Goal: Task Accomplishment & Management: Manage account settings

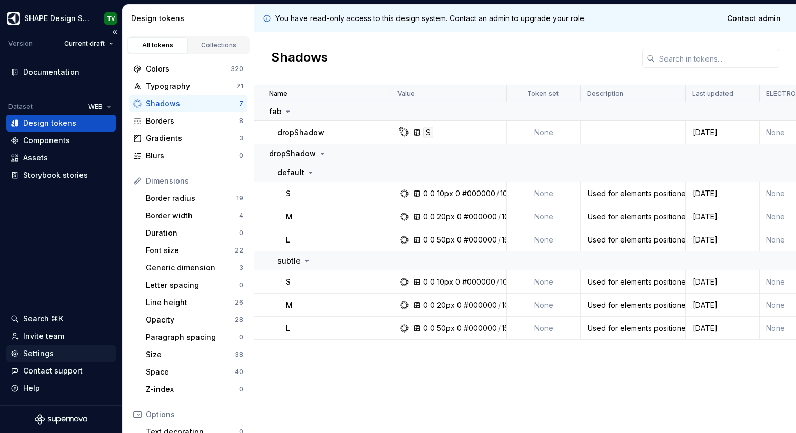
click at [41, 357] on div "Settings" at bounding box center [38, 354] width 31 height 11
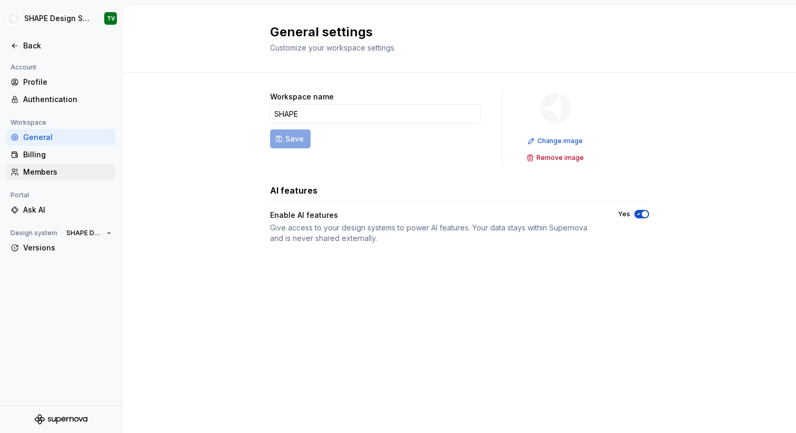
click at [43, 169] on div "Members" at bounding box center [67, 172] width 88 height 11
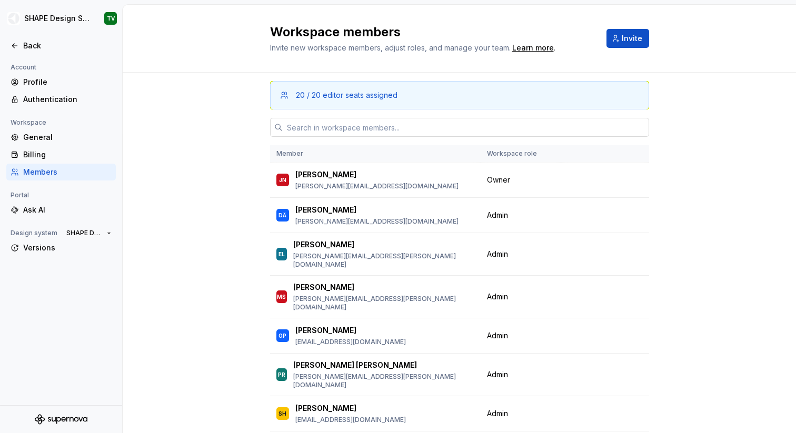
click at [342, 131] on input "text" at bounding box center [466, 127] width 367 height 19
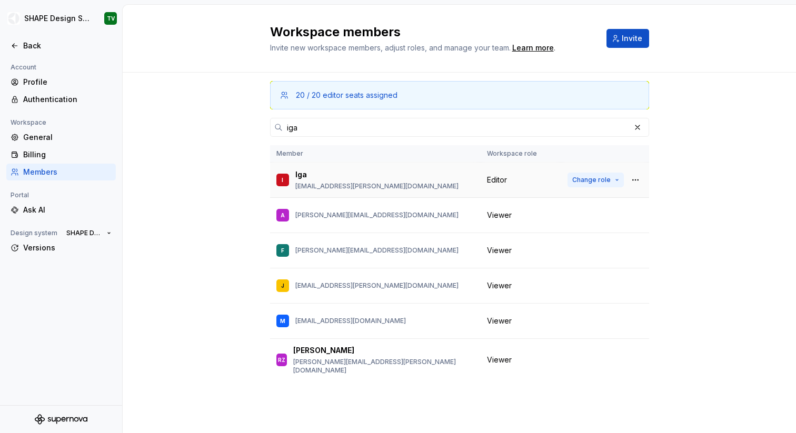
click at [585, 177] on span "Change role" at bounding box center [592, 180] width 38 height 8
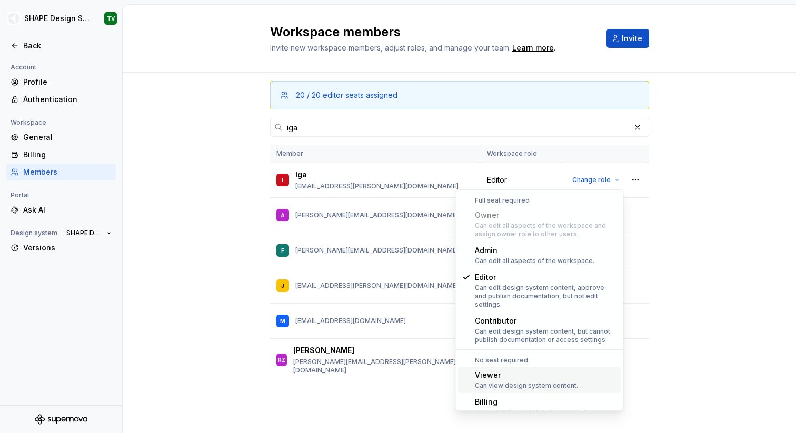
click at [498, 370] on div "Viewer" at bounding box center [526, 375] width 103 height 11
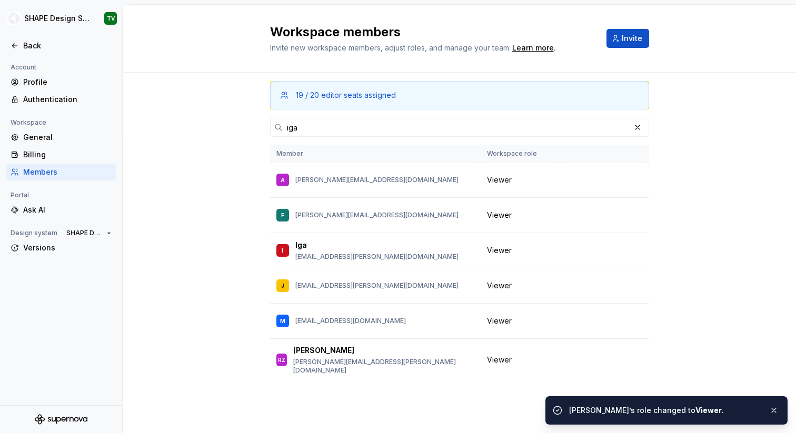
click at [354, 116] on div "19 / 20 editor seats assigned iga Member Workspace role A angelina.strizhigausk…" at bounding box center [459, 233] width 379 height 321
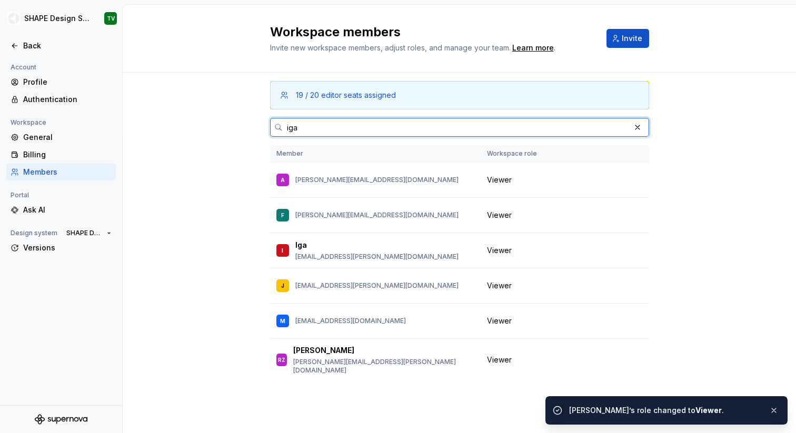
click at [353, 124] on input "iga" at bounding box center [457, 127] width 348 height 19
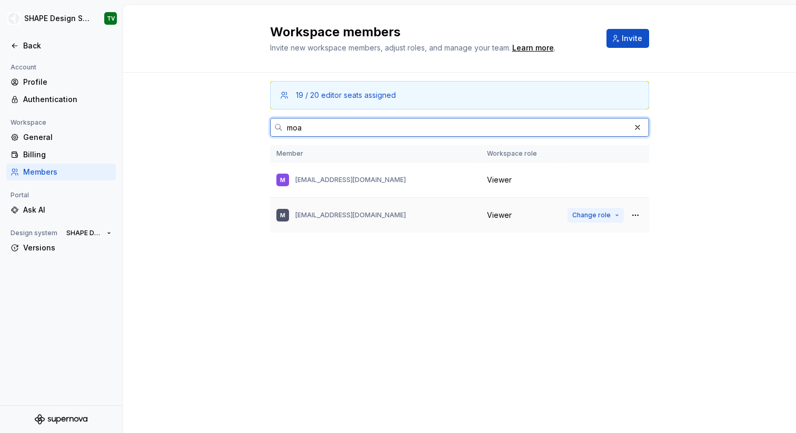
type input "moa"
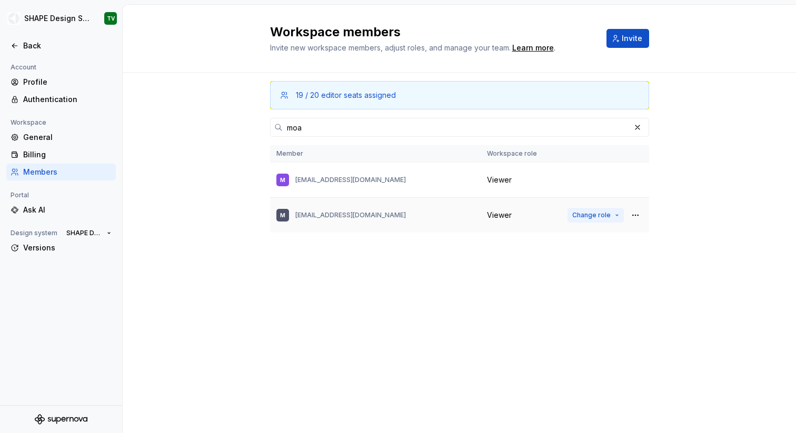
click at [583, 213] on span "Change role" at bounding box center [592, 215] width 38 height 8
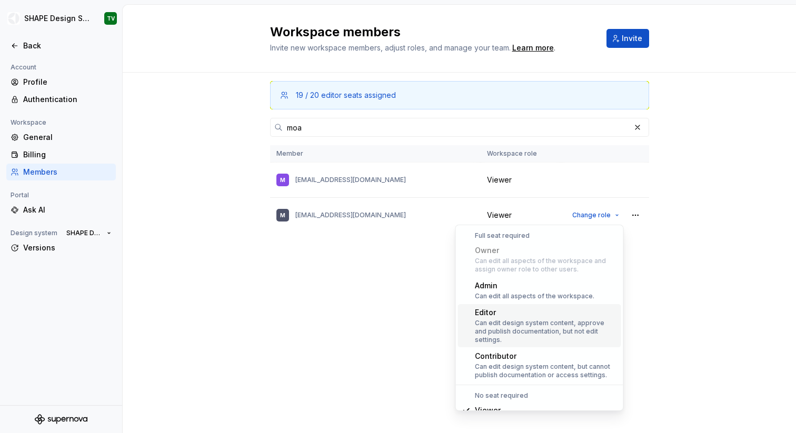
click at [512, 315] on div "Editor" at bounding box center [546, 313] width 142 height 11
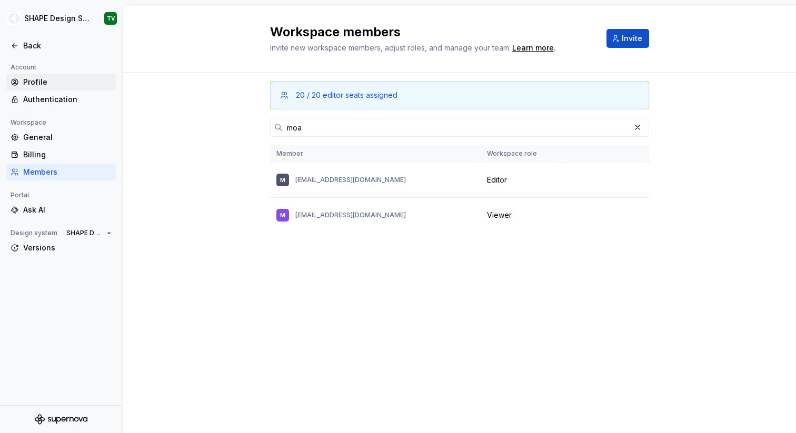
click at [53, 84] on div "Profile" at bounding box center [67, 82] width 88 height 11
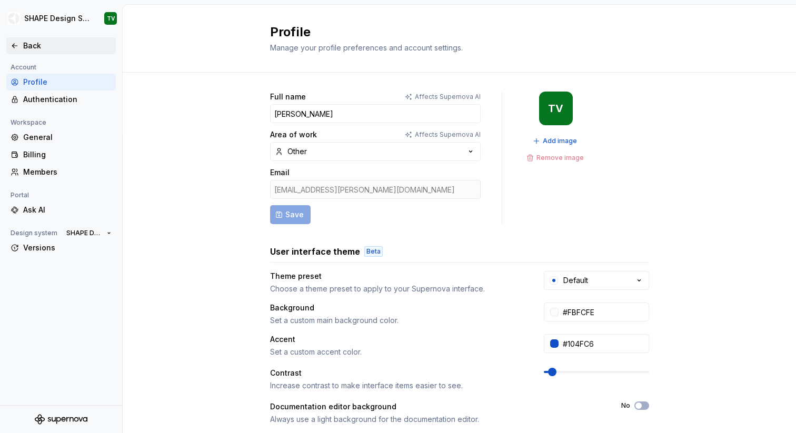
click at [24, 43] on div "Back" at bounding box center [67, 46] width 88 height 11
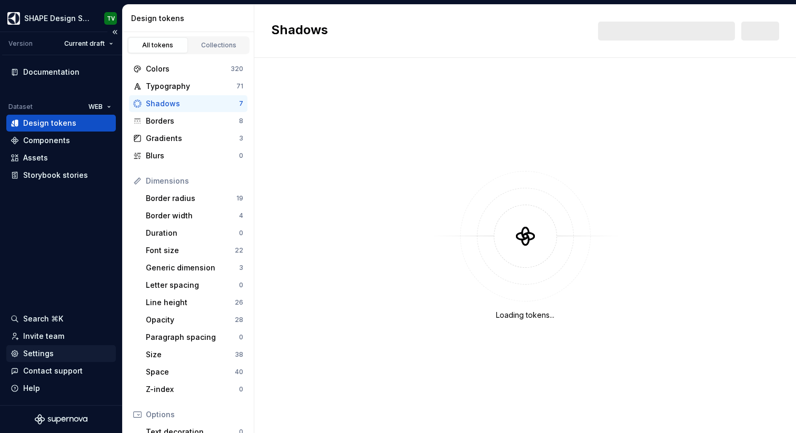
click at [35, 355] on div "Settings" at bounding box center [38, 354] width 31 height 11
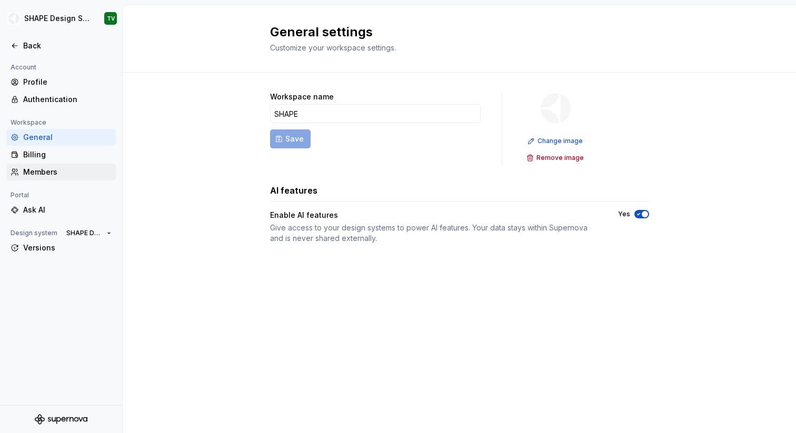
click at [42, 164] on div "Members" at bounding box center [61, 172] width 110 height 17
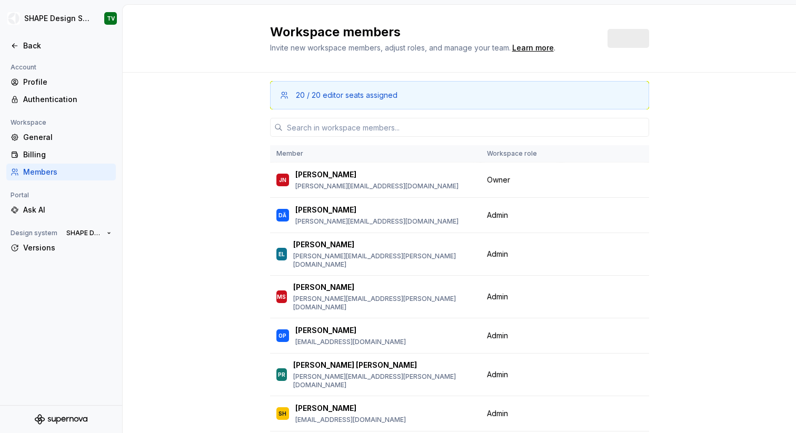
click at [59, 171] on div "Members" at bounding box center [67, 172] width 88 height 11
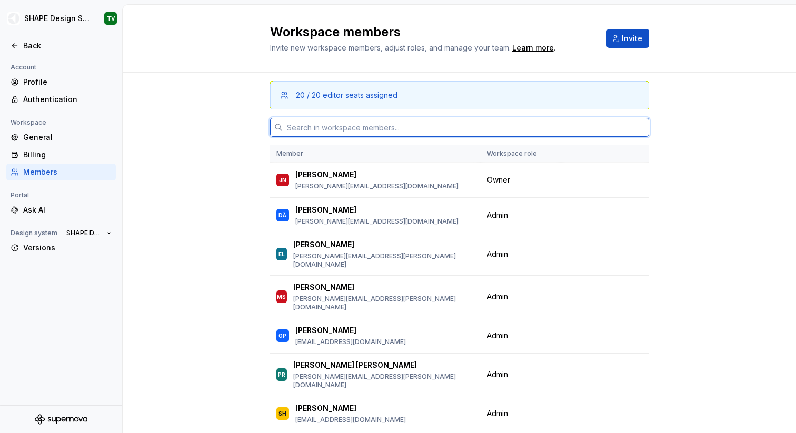
click at [382, 126] on input "text" at bounding box center [466, 127] width 367 height 19
type input ","
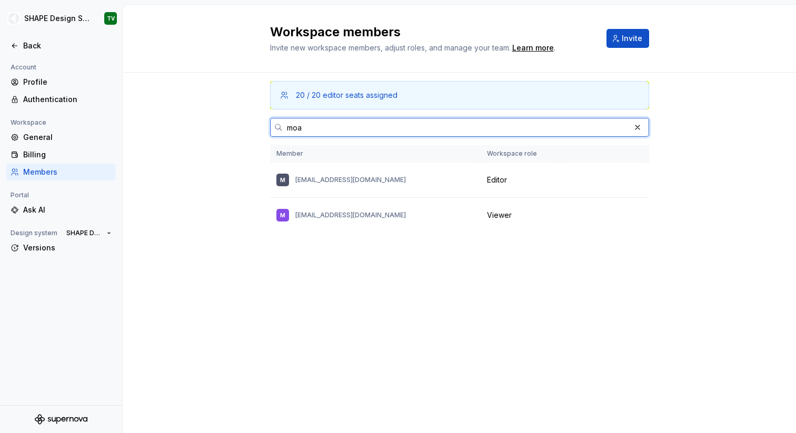
click at [293, 133] on input "moa" at bounding box center [457, 127] width 348 height 19
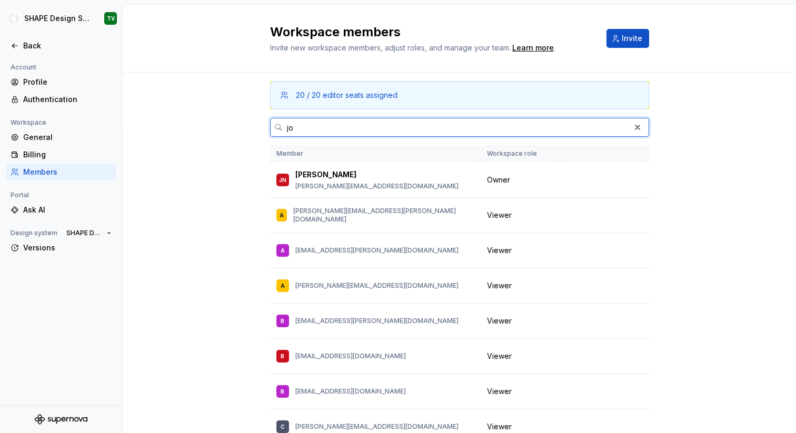
type input "j"
type input "m"
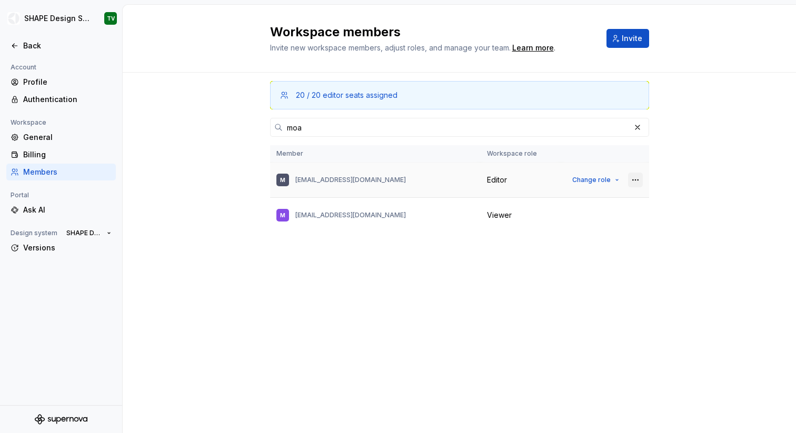
click at [638, 177] on button "button" at bounding box center [635, 180] width 15 height 15
click at [552, 350] on div "20 / 20 editor seats assigned moa Member Workspace role M [EMAIL_ADDRESS][DOMAI…" at bounding box center [459, 233] width 379 height 321
click at [326, 133] on input "moa" at bounding box center [457, 127] width 348 height 19
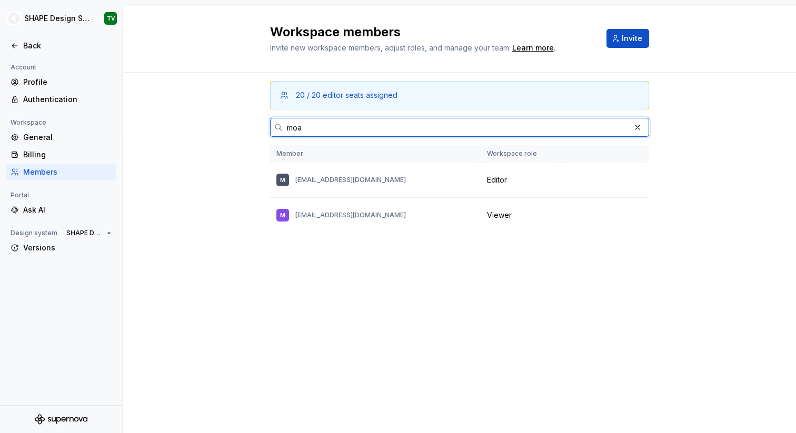
click at [326, 133] on input "moa" at bounding box center [457, 127] width 348 height 19
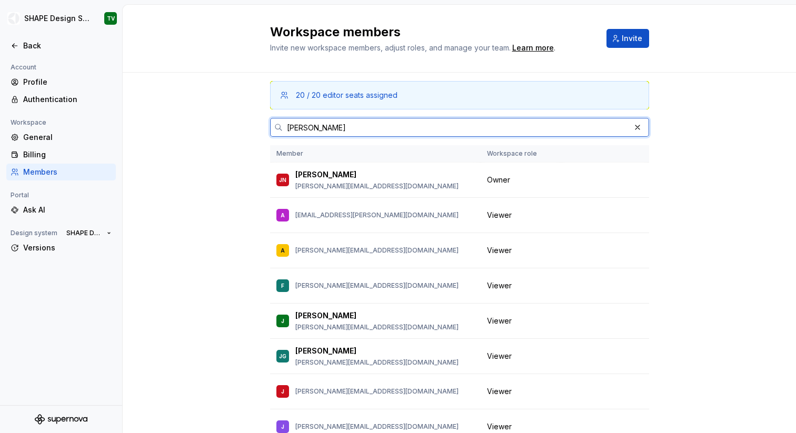
type input "[PERSON_NAME]"
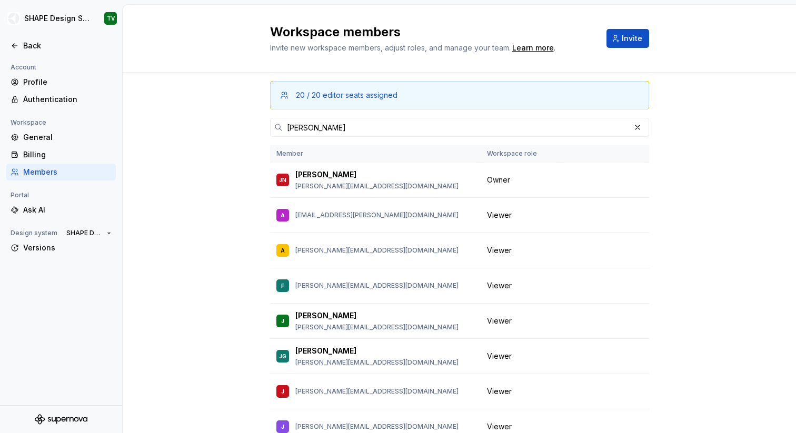
click at [745, 404] on div "20 / 20 editor seats assigned [PERSON_NAME] Member Workspace role JN [PERSON_NA…" at bounding box center [460, 287] width 674 height 429
